Goal: Find specific page/section: Find specific page/section

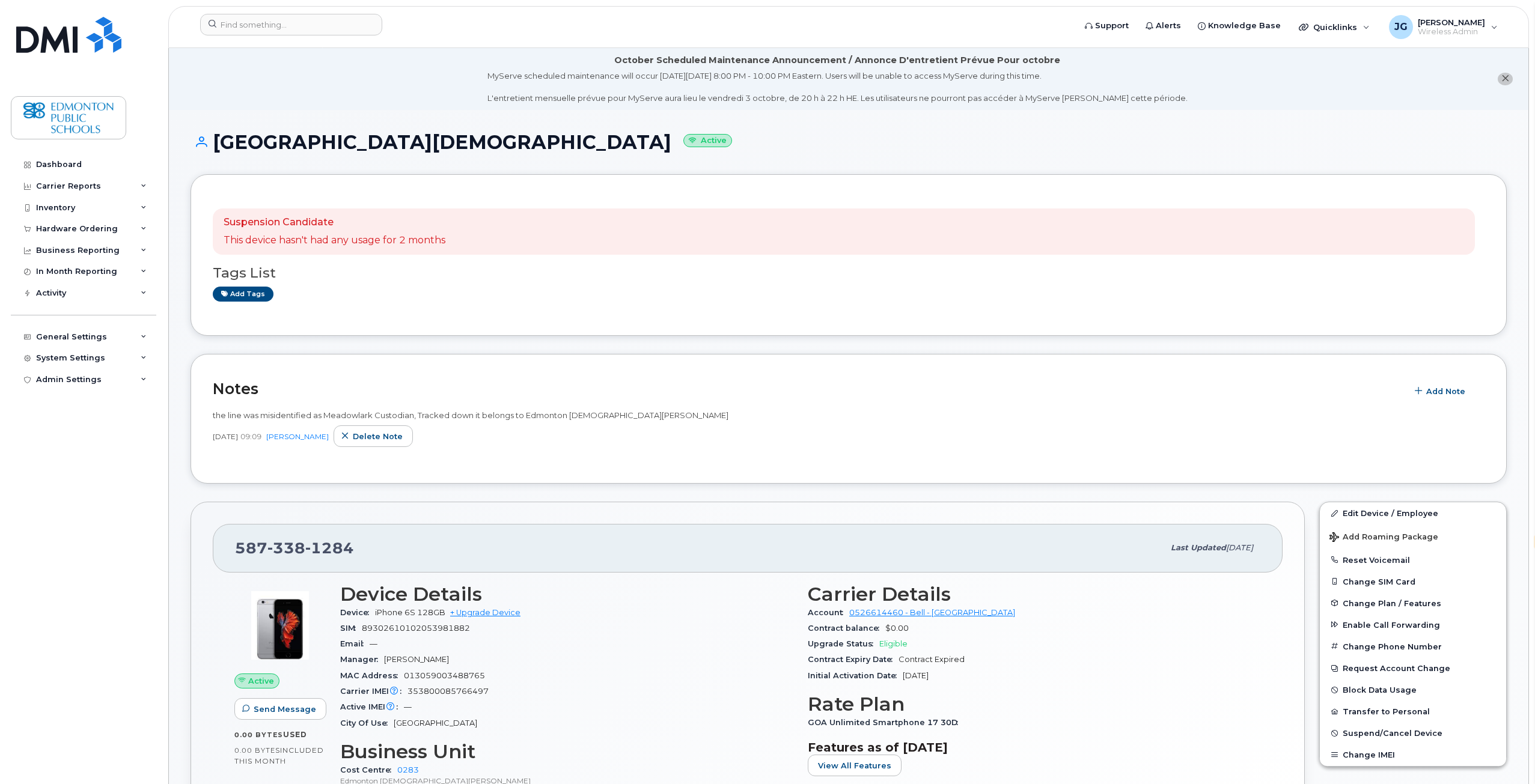
select select "en"
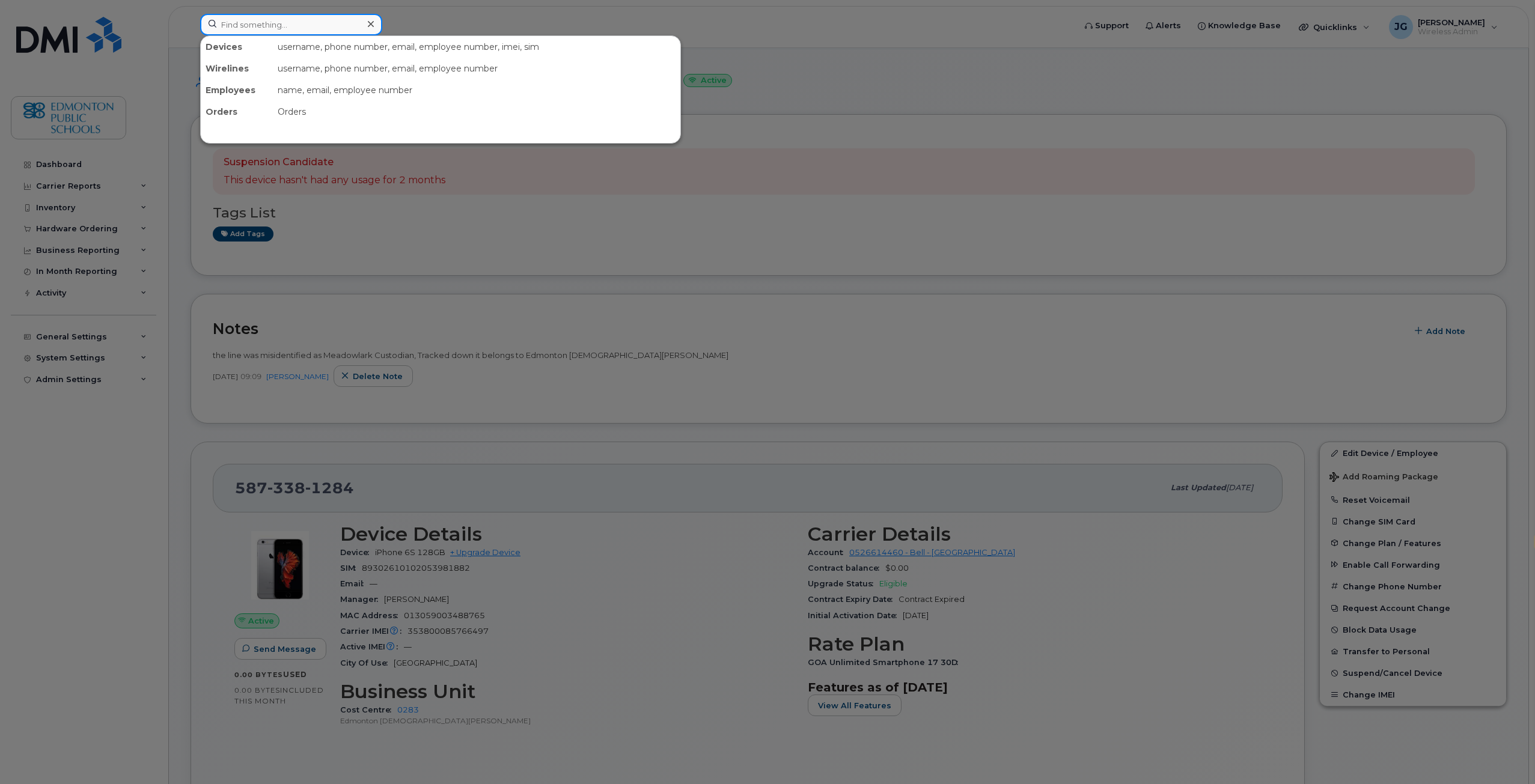
paste input "[PERSON_NAME]"
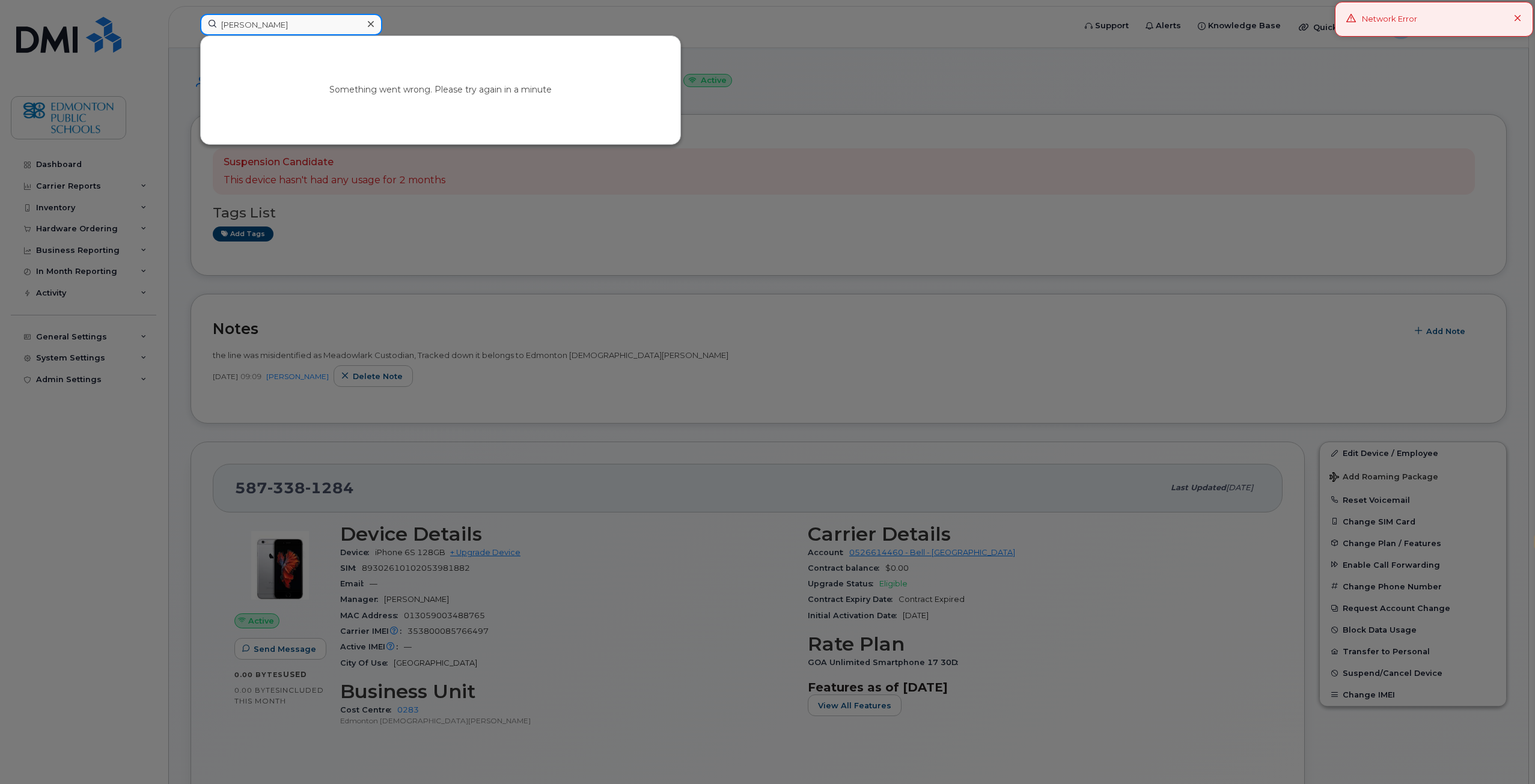
type input "[PERSON_NAME]"
click at [1519, 19] on icon at bounding box center [1517, 19] width 8 height 8
click at [371, 22] on icon at bounding box center [371, 24] width 6 height 10
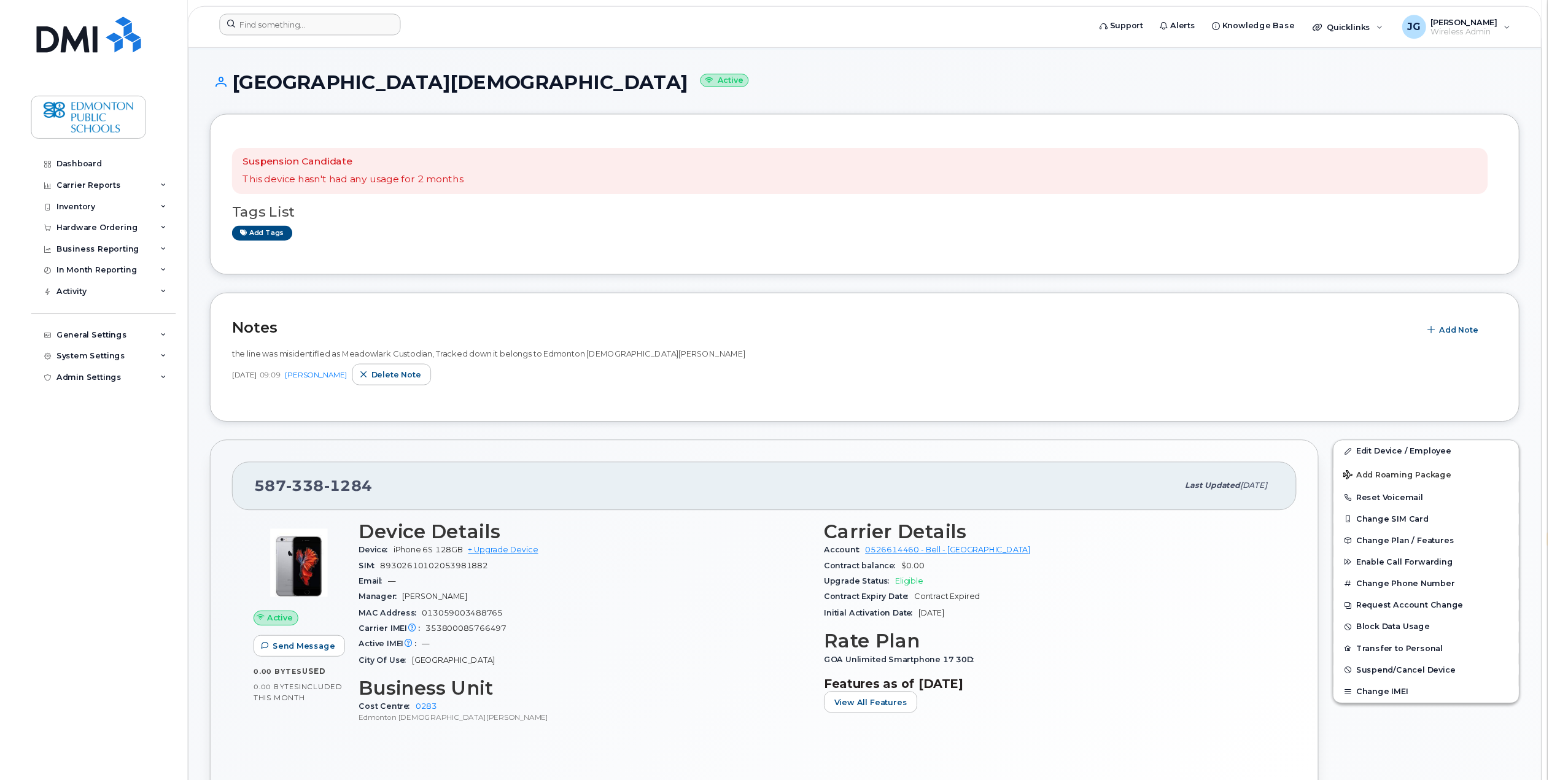
scroll to position [0, 0]
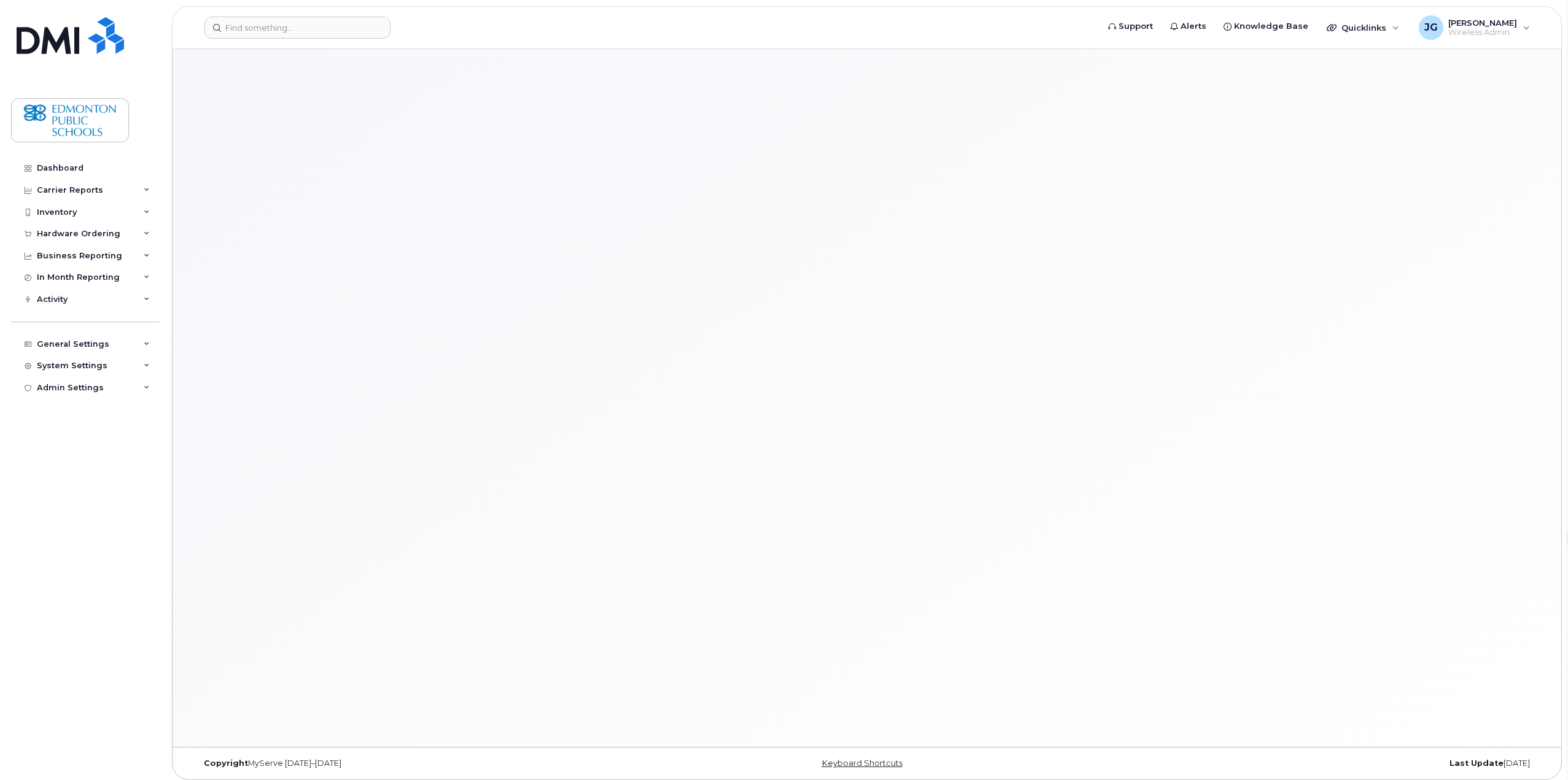
select select "en"
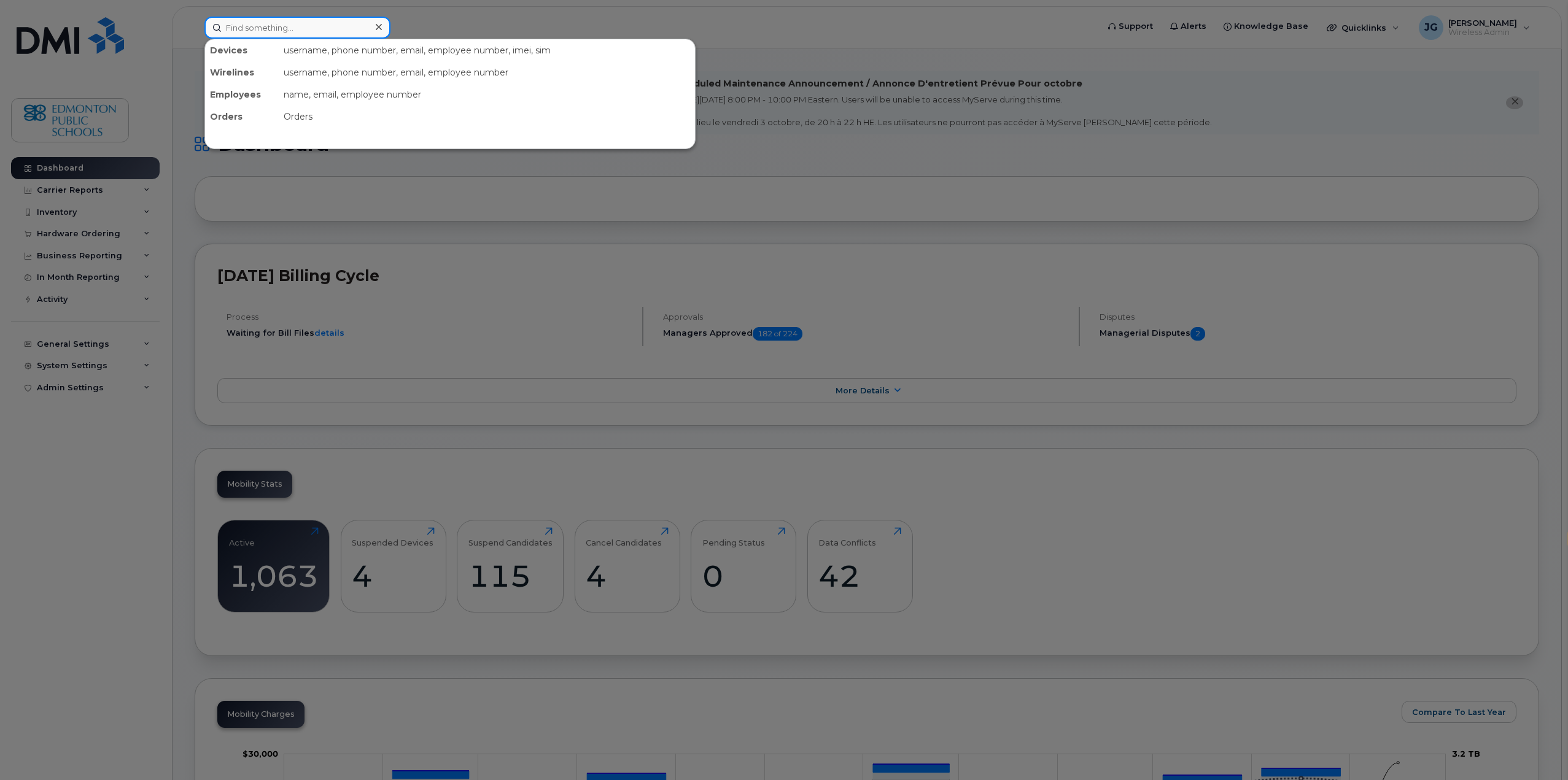
paste input "[PERSON_NAME]"
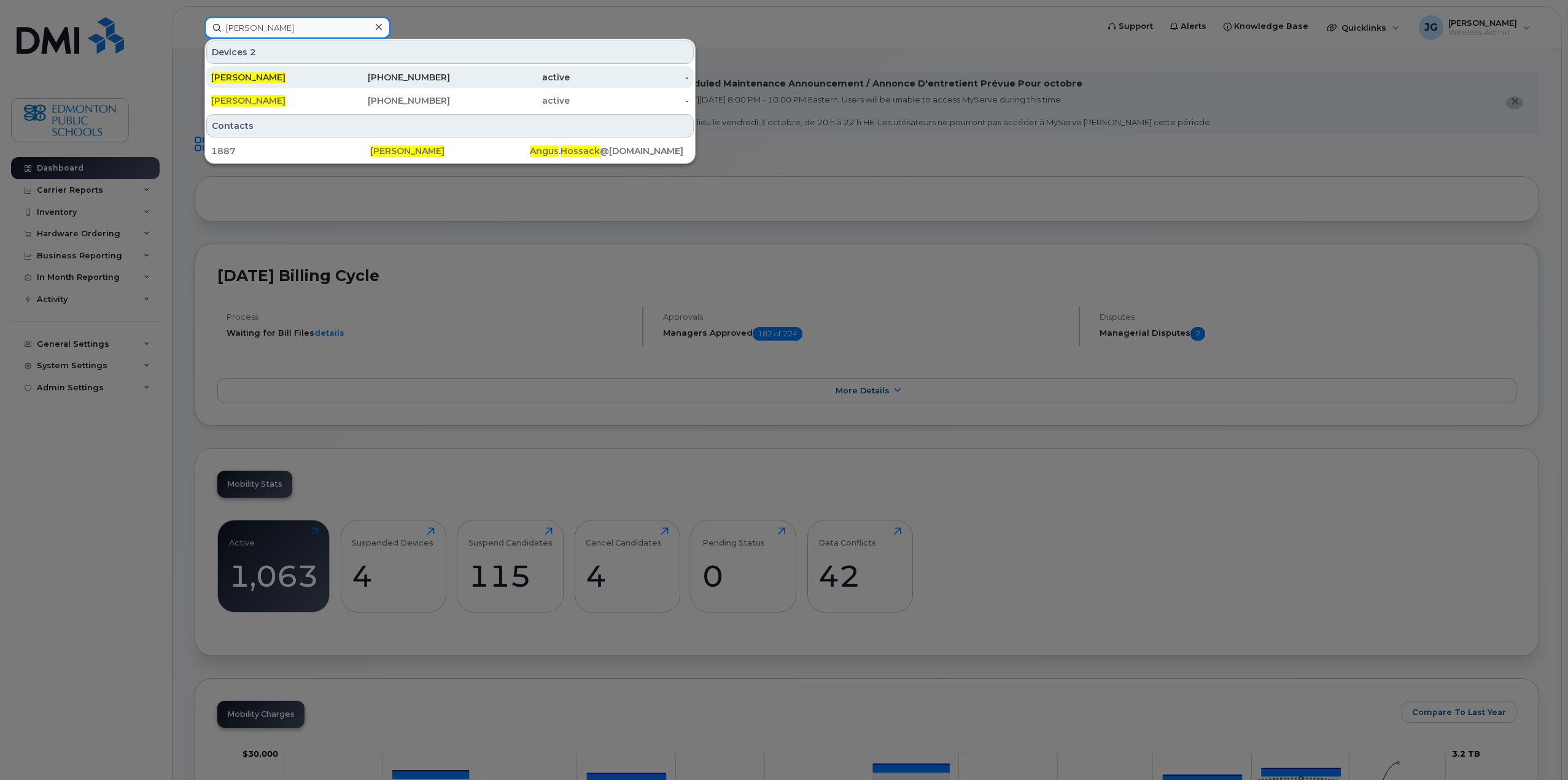
type input "[PERSON_NAME]"
click at [263, 78] on span "[PERSON_NAME]" at bounding box center [248, 78] width 75 height 11
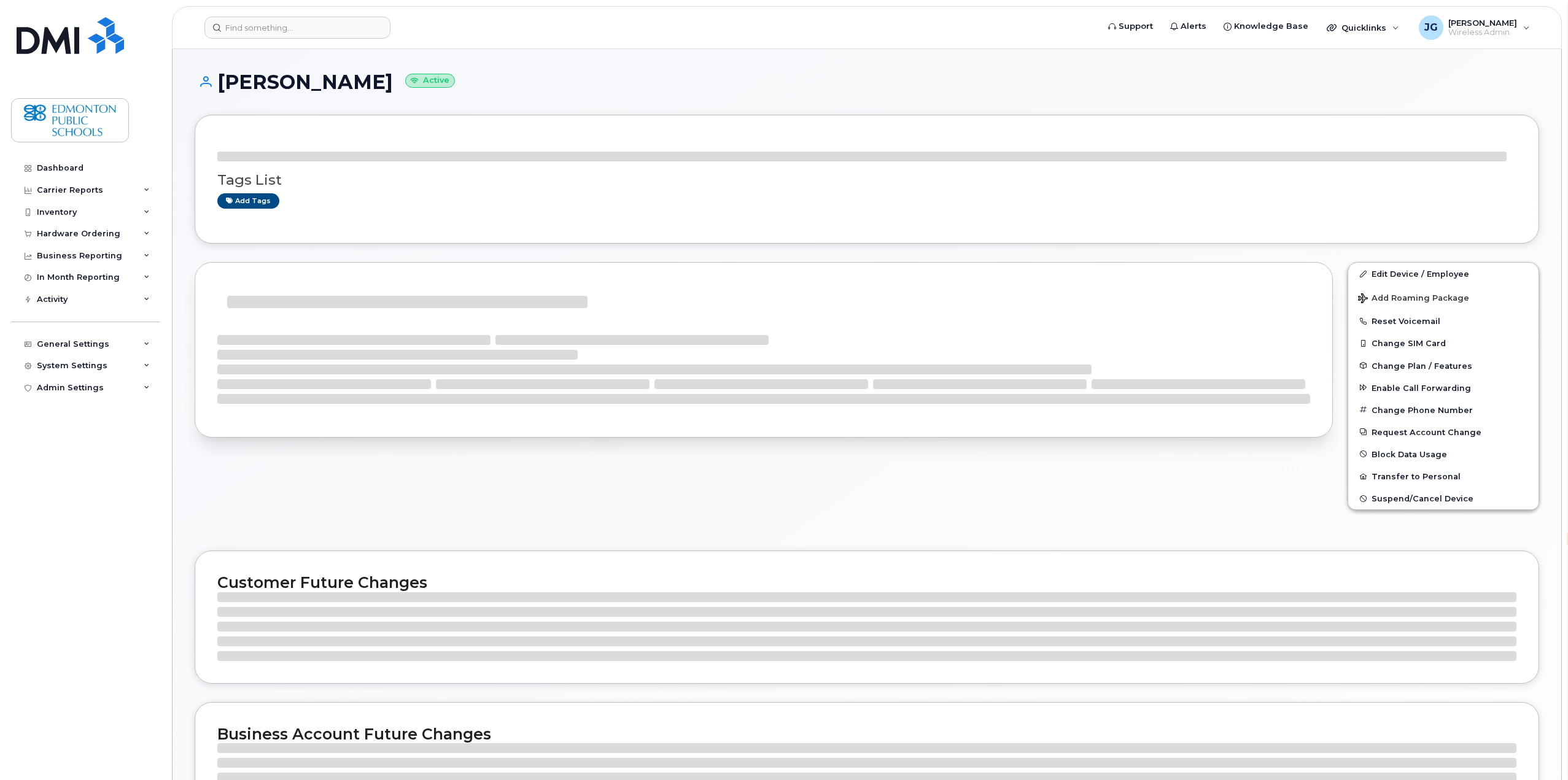
select select "en"
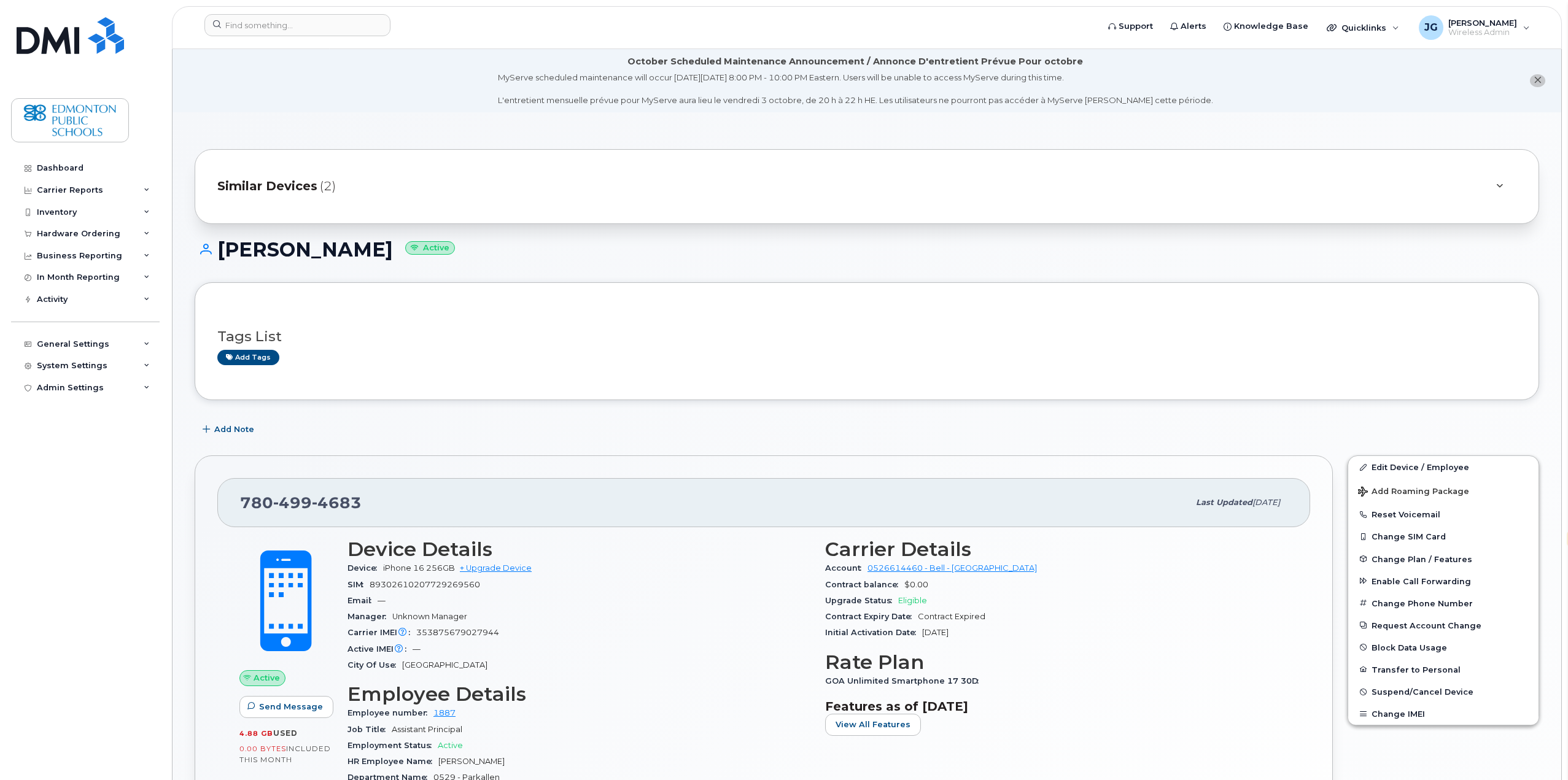
click at [280, 187] on span "Similar Devices" at bounding box center [267, 186] width 100 height 18
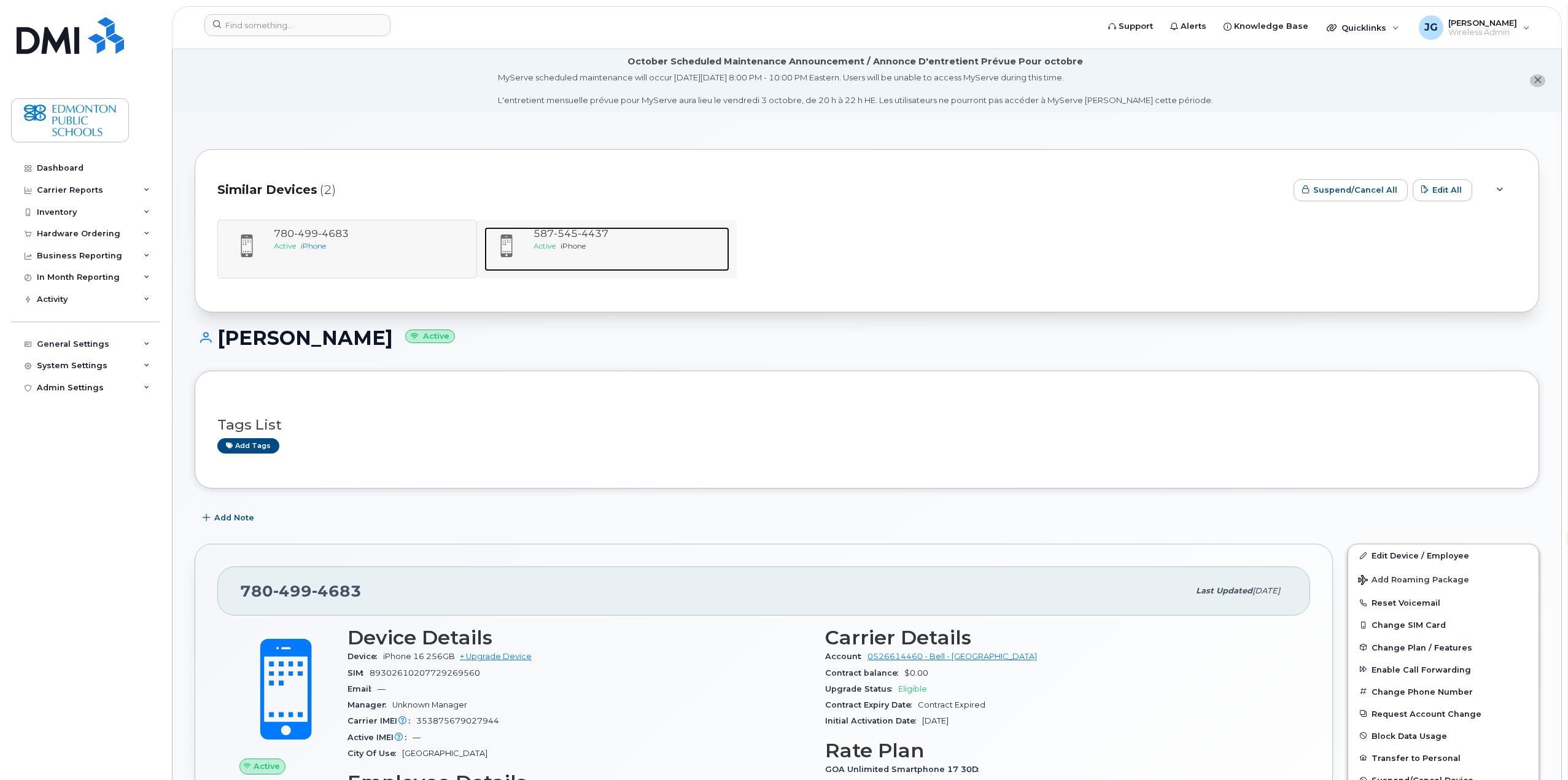
click at [582, 233] on span "4437" at bounding box center [592, 233] width 31 height 12
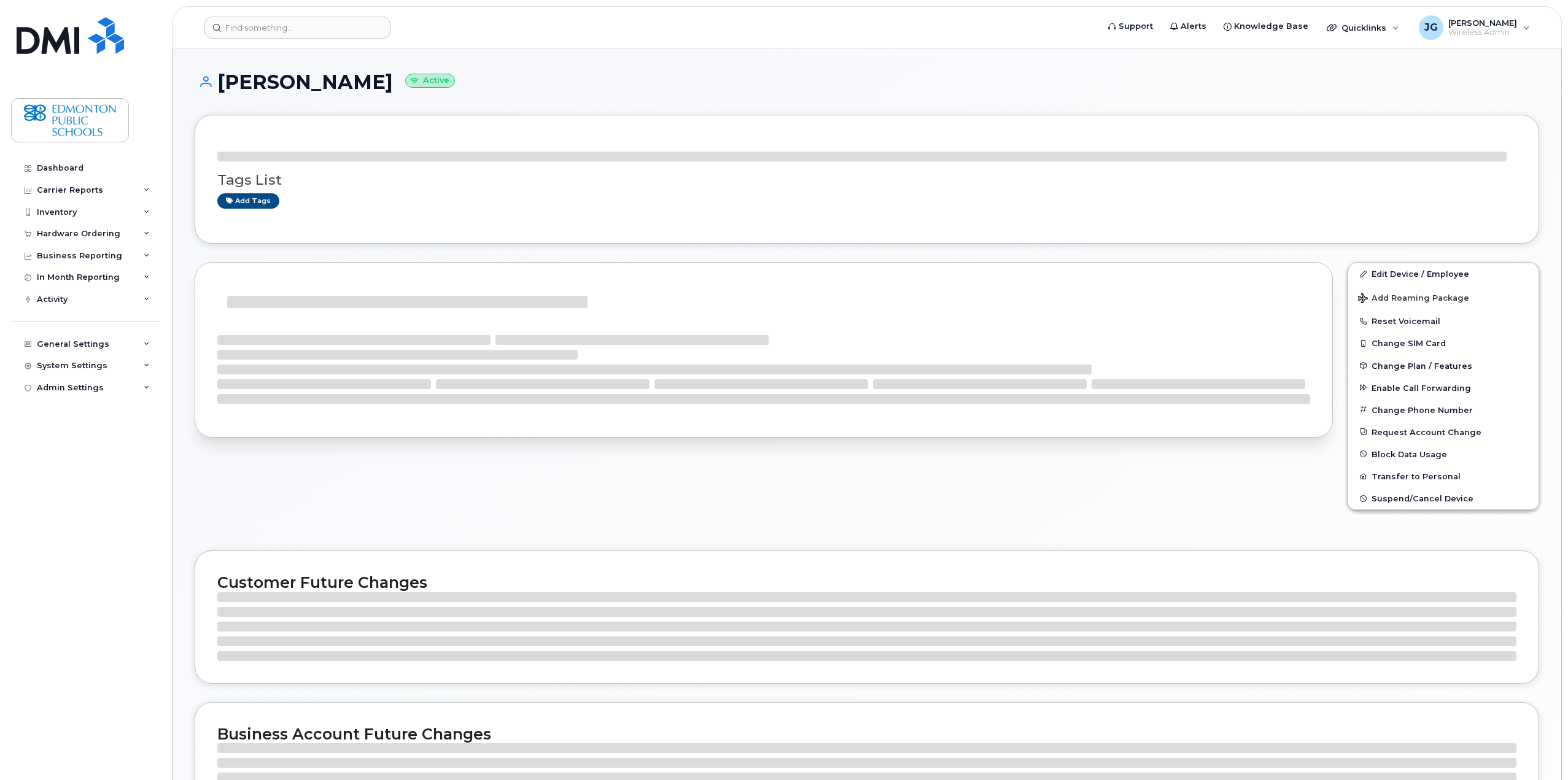
select select "en"
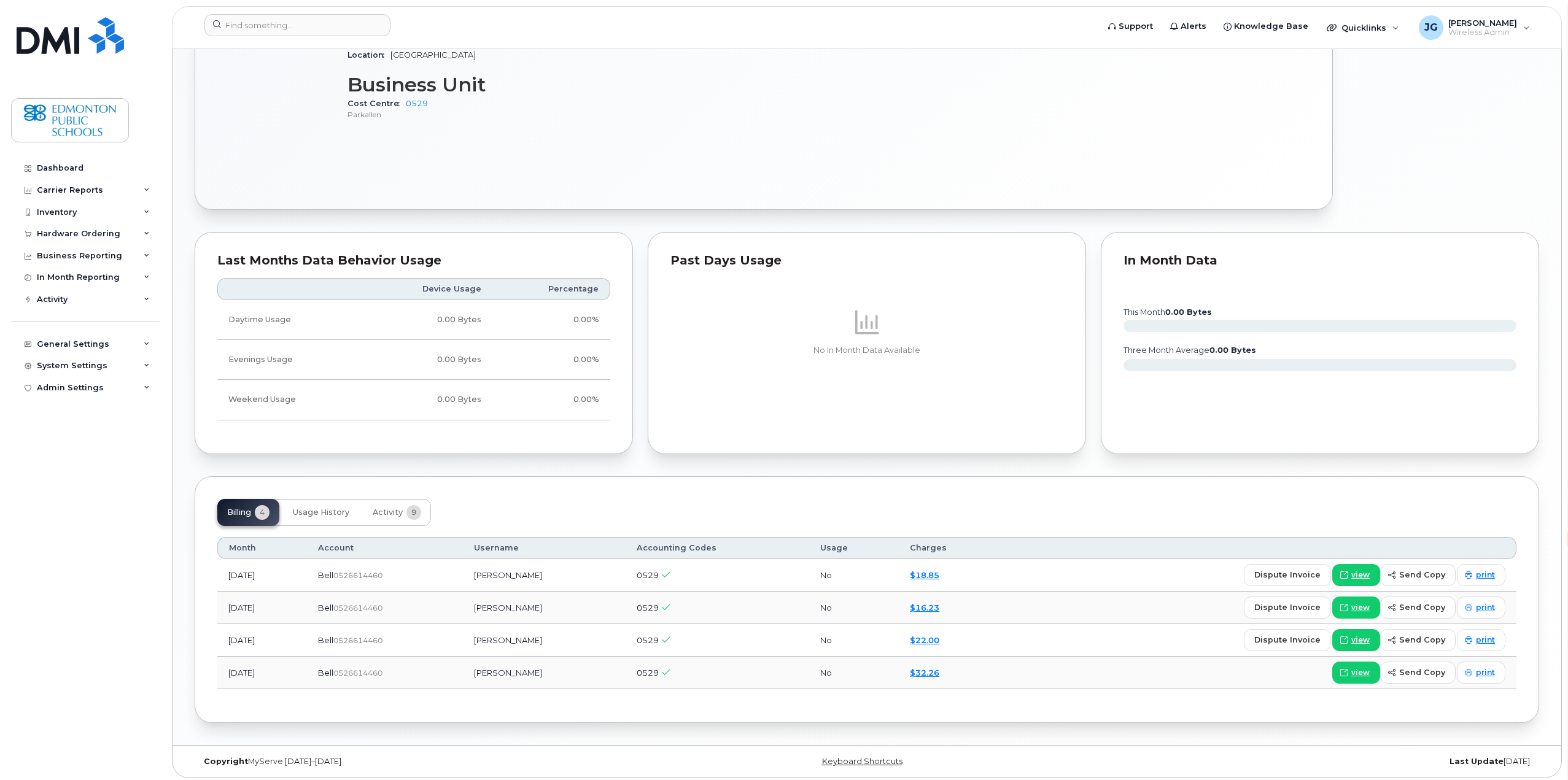
scroll to position [789, 0]
